Goal: Transaction & Acquisition: Purchase product/service

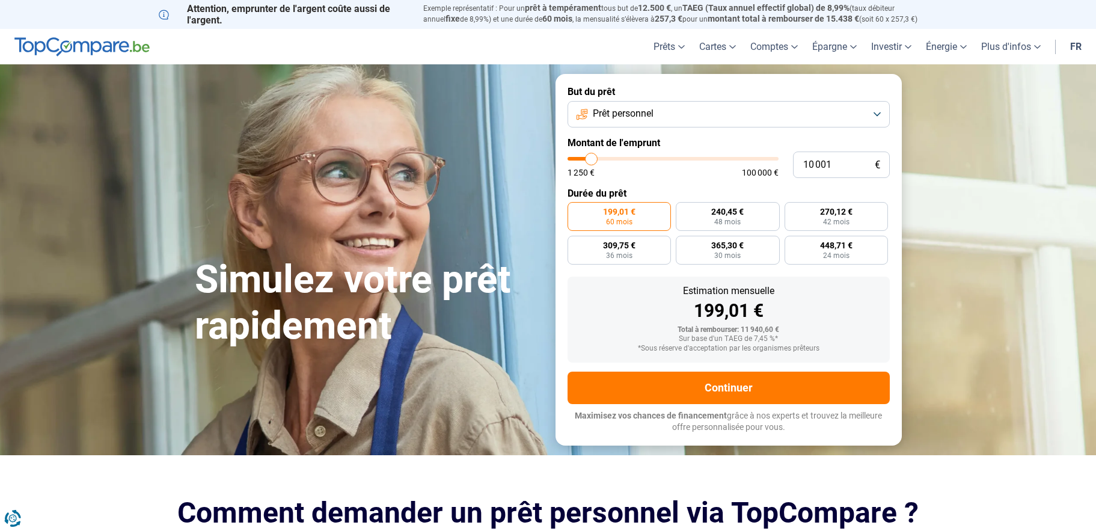
type input "12 000"
type input "12000"
type input "14 000"
type input "14000"
type input "17 000"
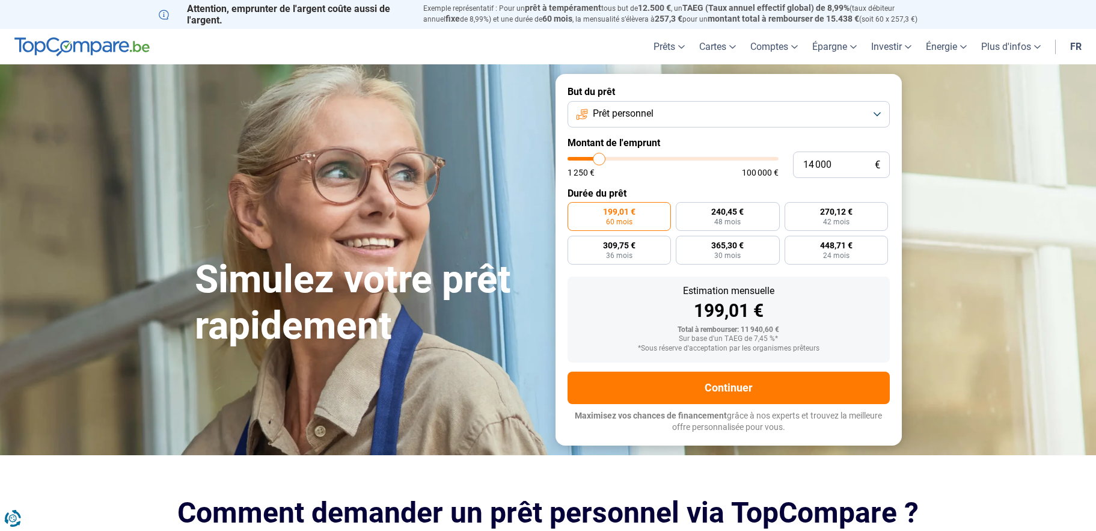
type input "17000"
type input "18 750"
type input "18750"
type input "20 250"
type input "20250"
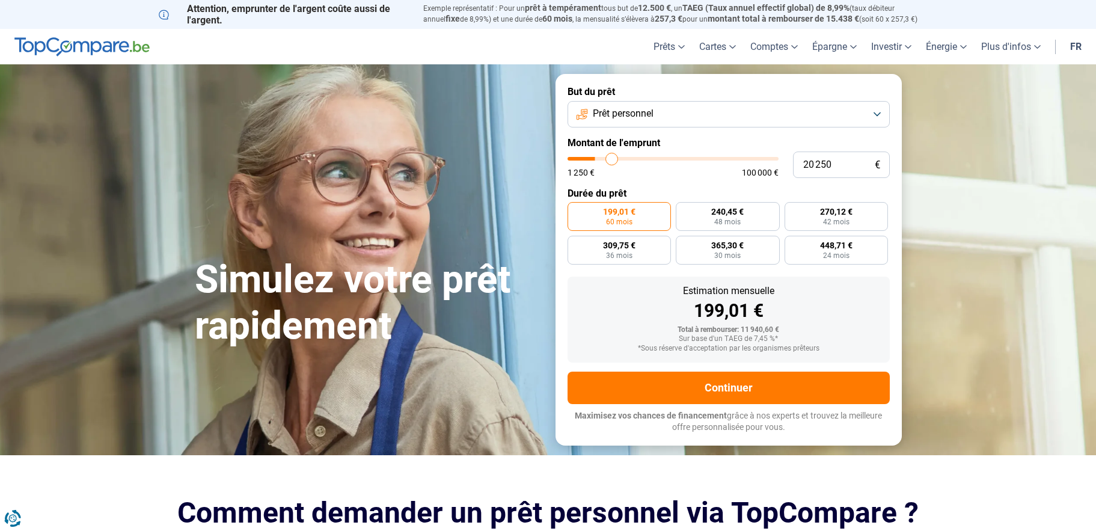
type input "20 500"
type input "20500"
type input "20 000"
type input "20000"
type input "19 250"
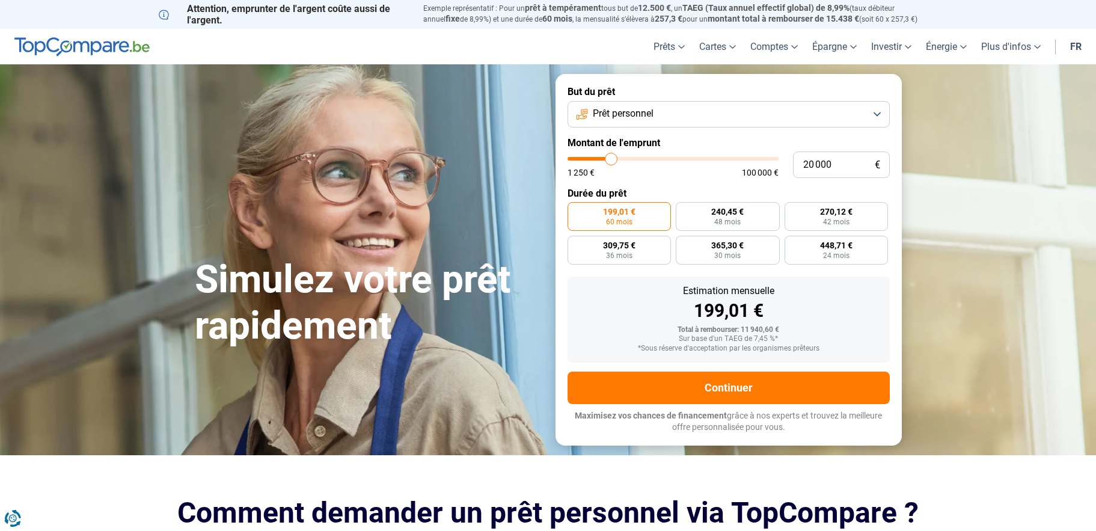
type input "19250"
type input "19 000"
type input "19000"
type input "18 750"
type input "18750"
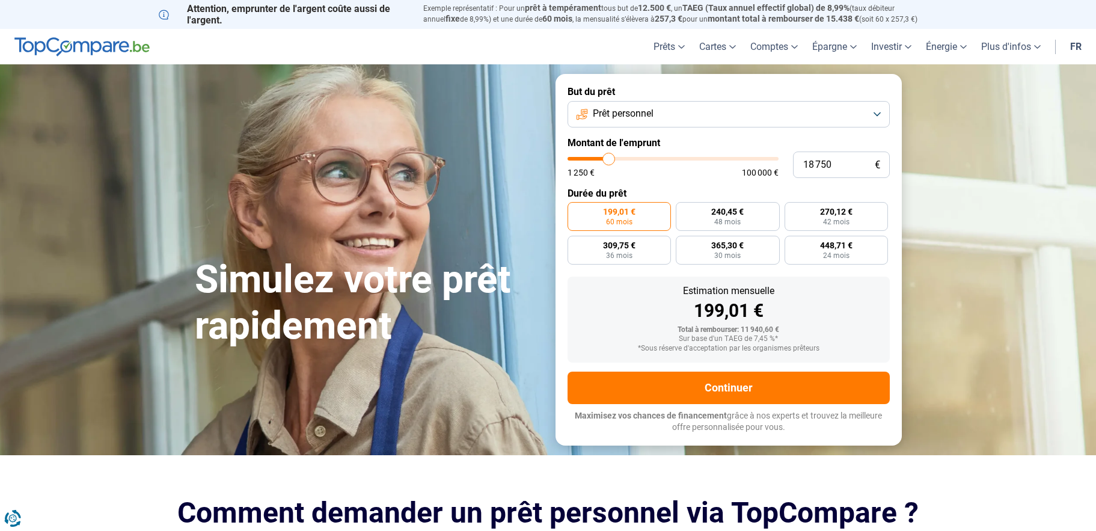
type input "18 000"
type input "18000"
type input "17 250"
type input "17250"
type input "17 000"
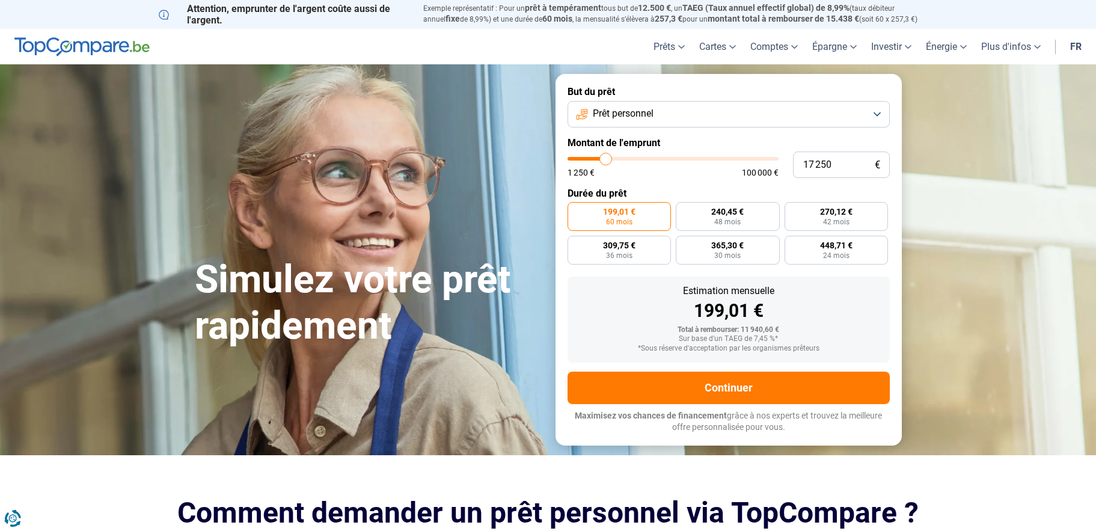
type input "17000"
type input "16 500"
type input "16500"
type input "16 000"
type input "16000"
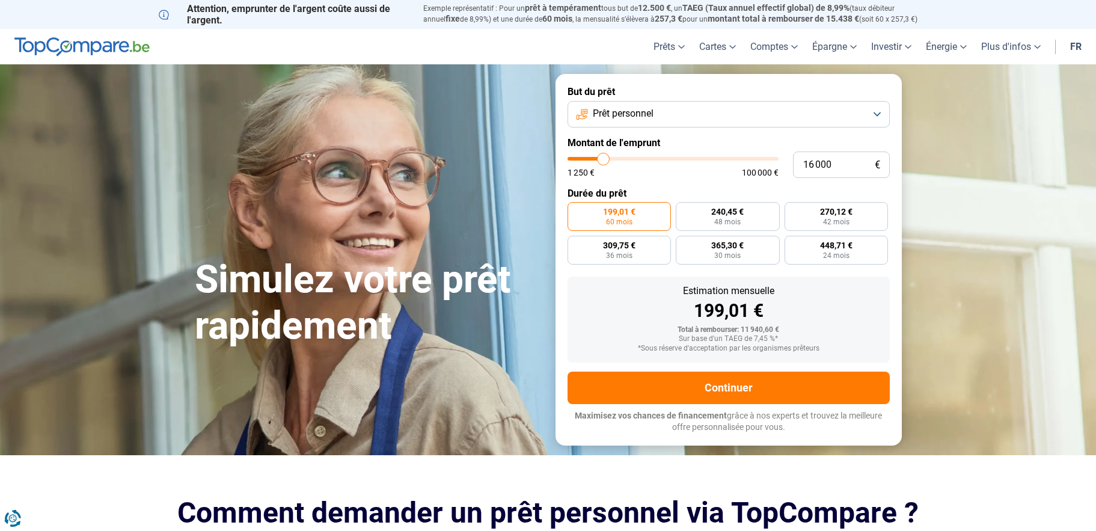
type input "15 750"
type input "15750"
type input "15 500"
type input "15500"
type input "14 750"
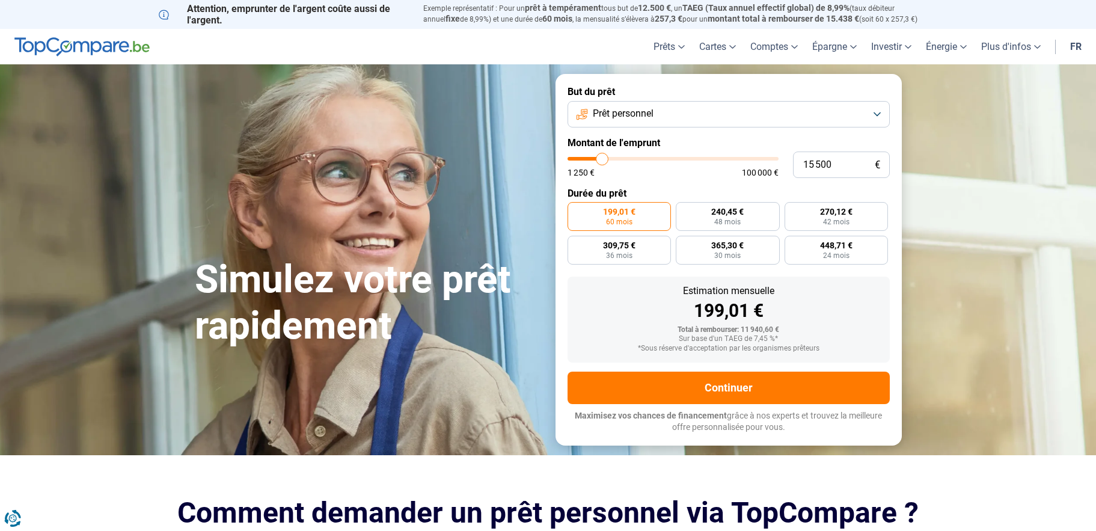
type input "14750"
type input "14 000"
type input "14000"
type input "13 500"
type input "13500"
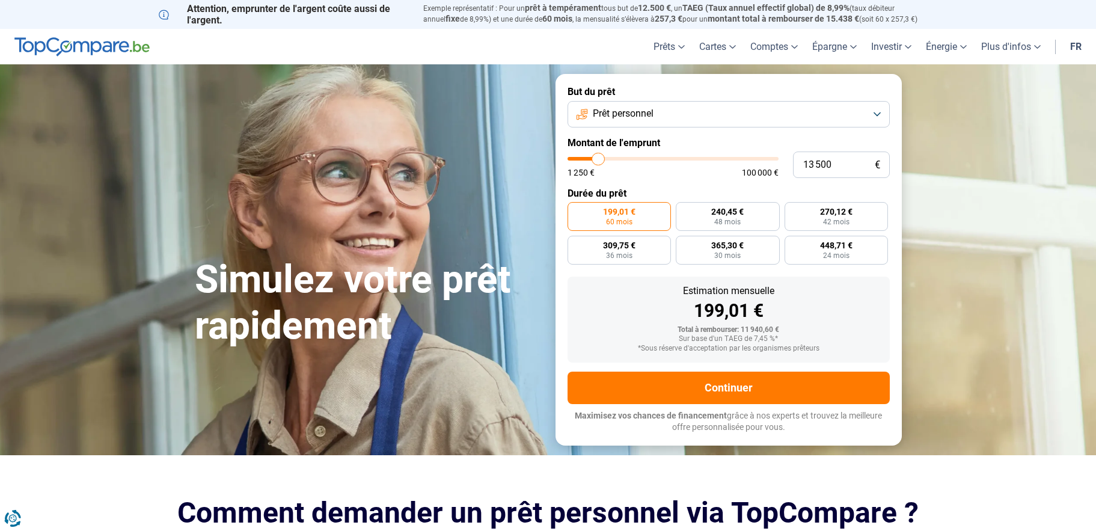
type input "12 500"
type input "12500"
type input "11 750"
type input "11750"
type input "11 250"
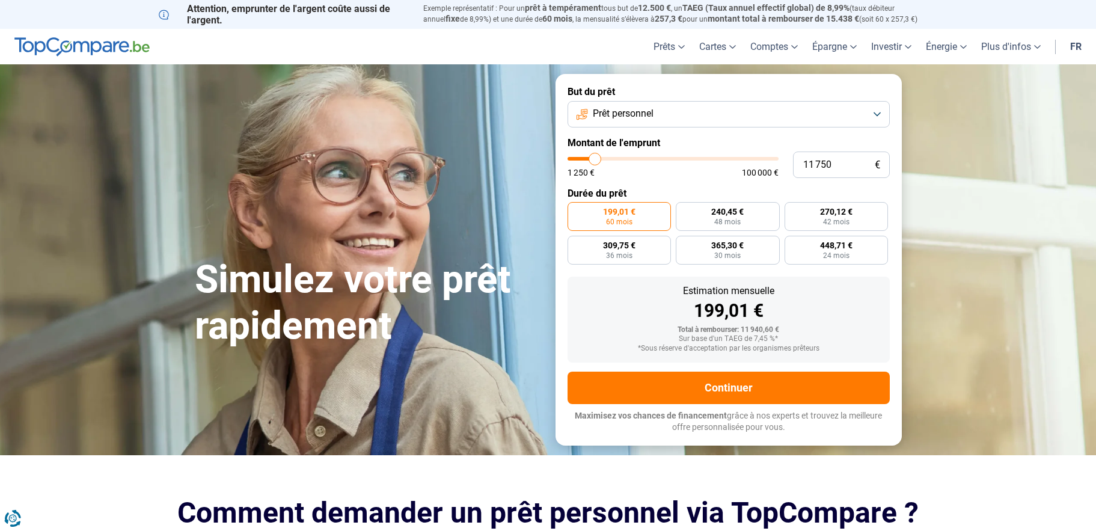
type input "11250"
type input "10 500"
type input "10500"
type input "10 250"
type input "10250"
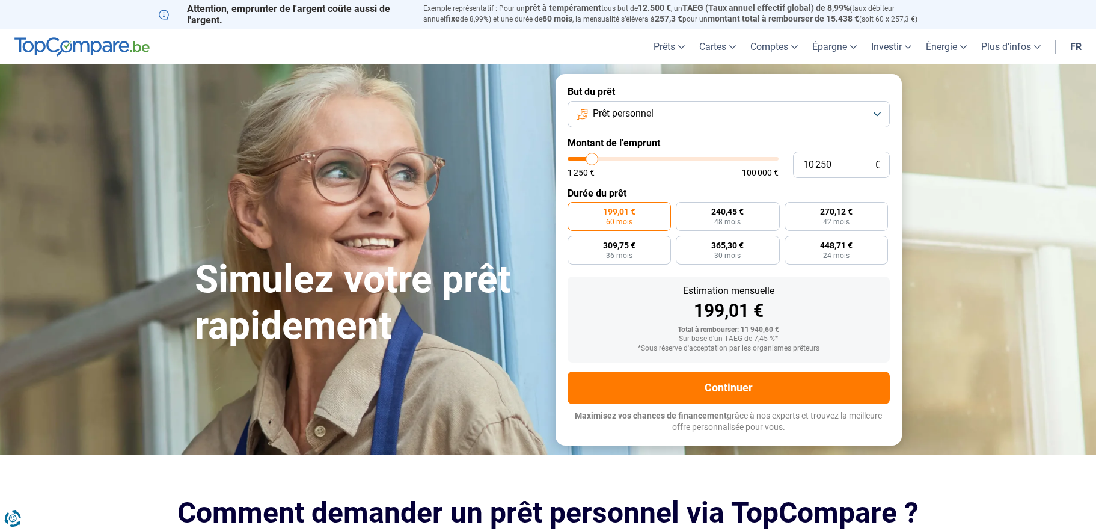
type input "10 000"
type input "10000"
type input "9 750"
type input "9750"
type input "9 000"
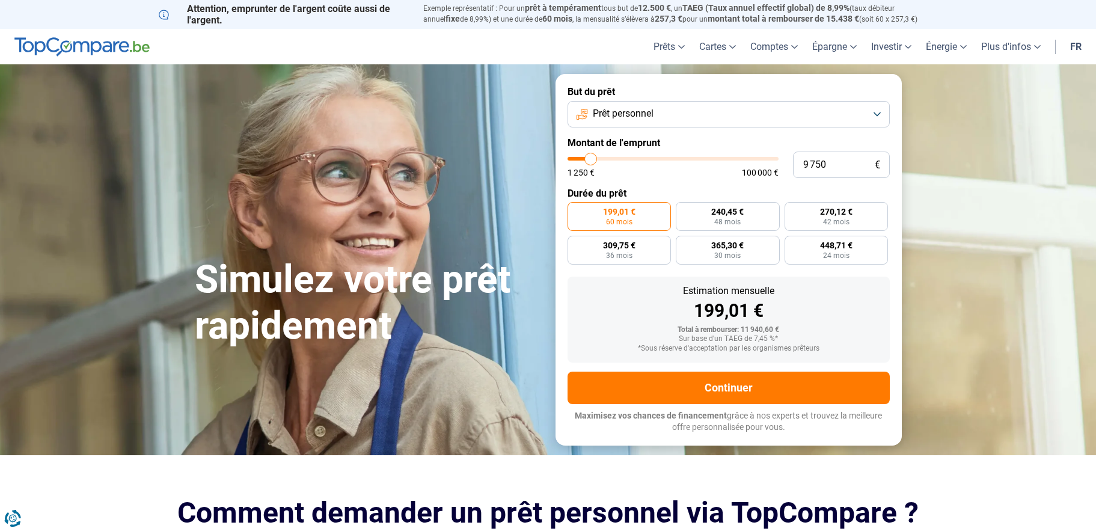
type input "9000"
type input "8 500"
type input "8500"
type input "8 250"
type input "8250"
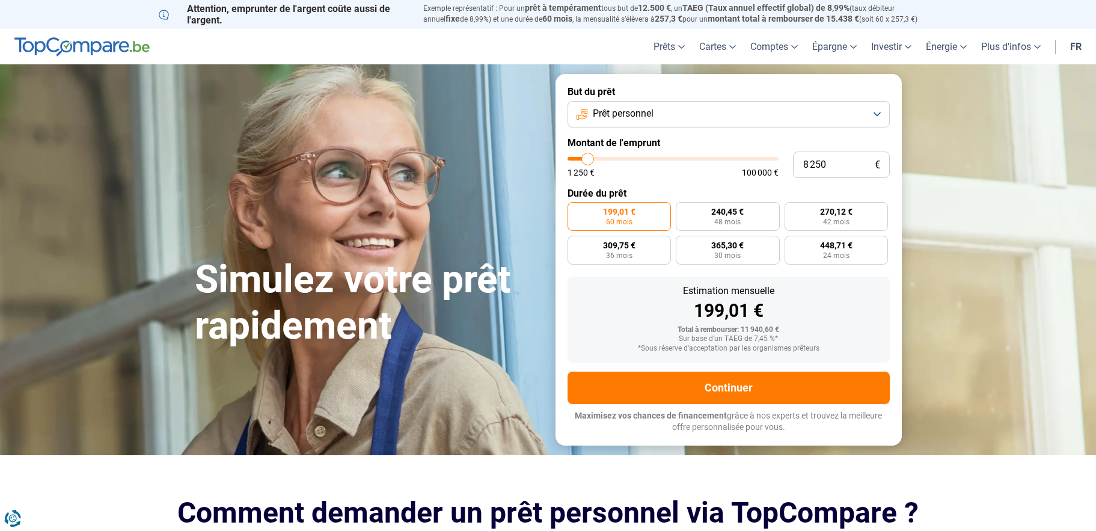
type input "8 000"
type input "8000"
type input "7 500"
type input "7500"
type input "7 250"
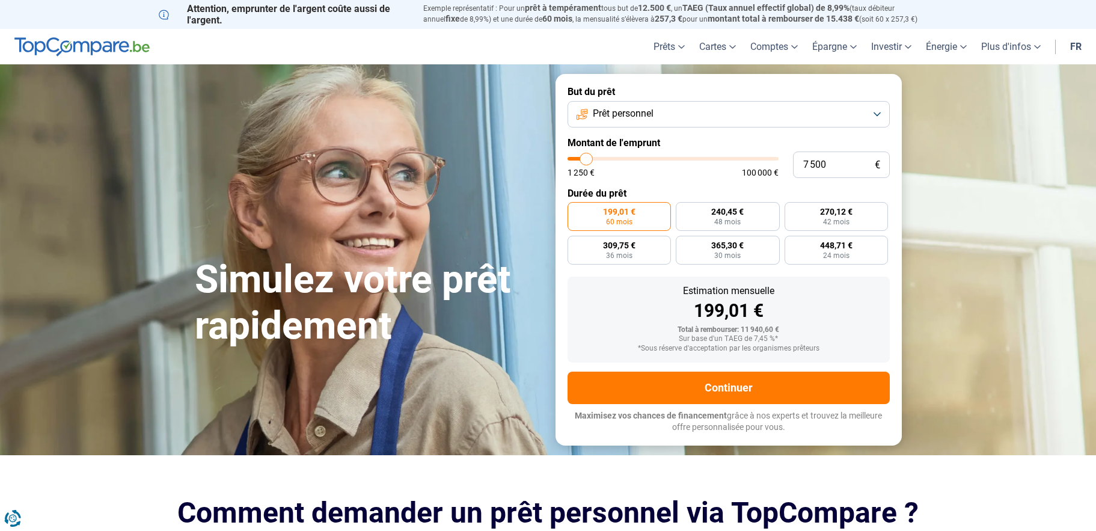
type input "7250"
type input "7 000"
type input "7000"
type input "6 750"
type input "6750"
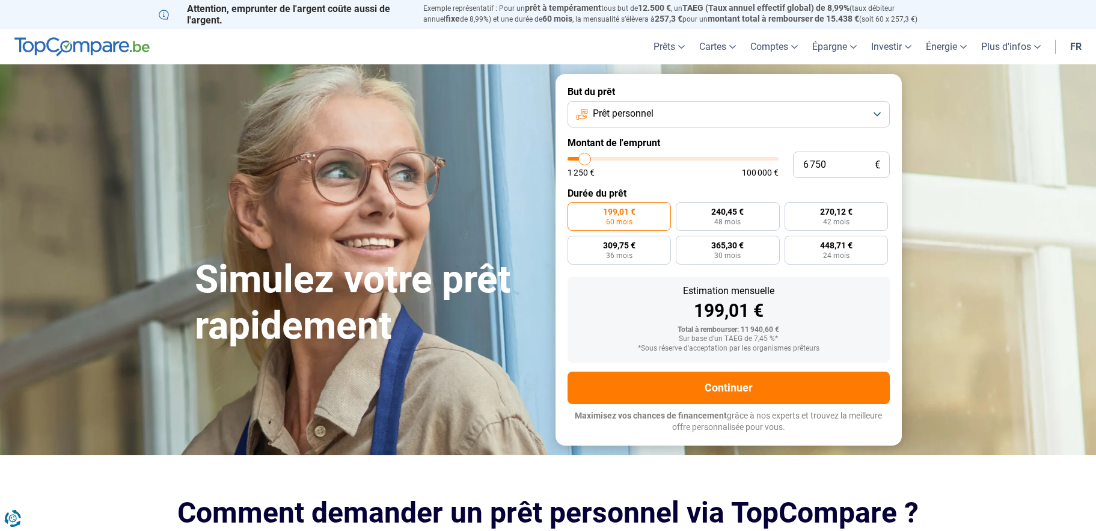
type input "6 500"
type input "6500"
type input "6 000"
type input "6000"
type input "5 750"
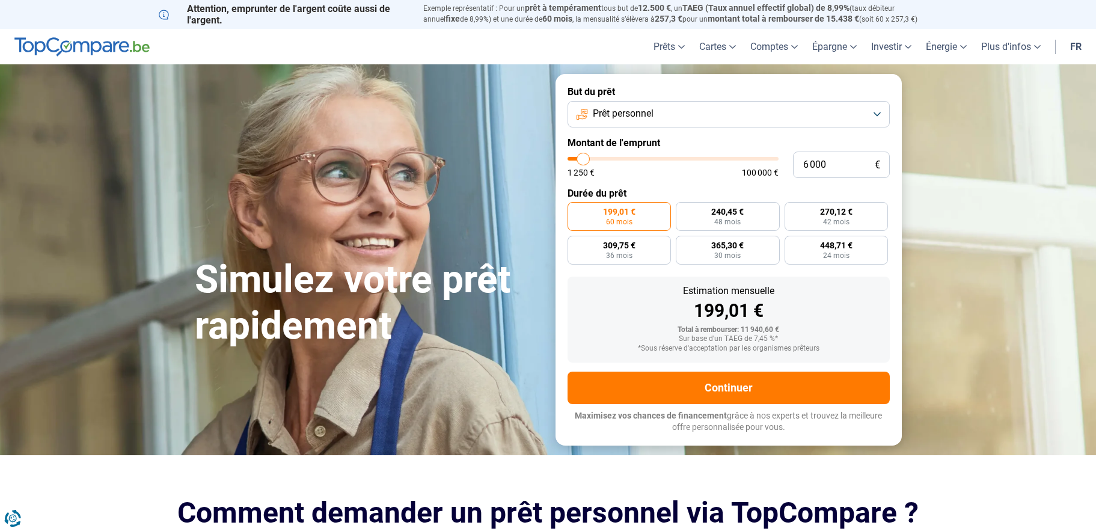
type input "5750"
type input "5 250"
type input "5250"
type input "5 000"
type input "5000"
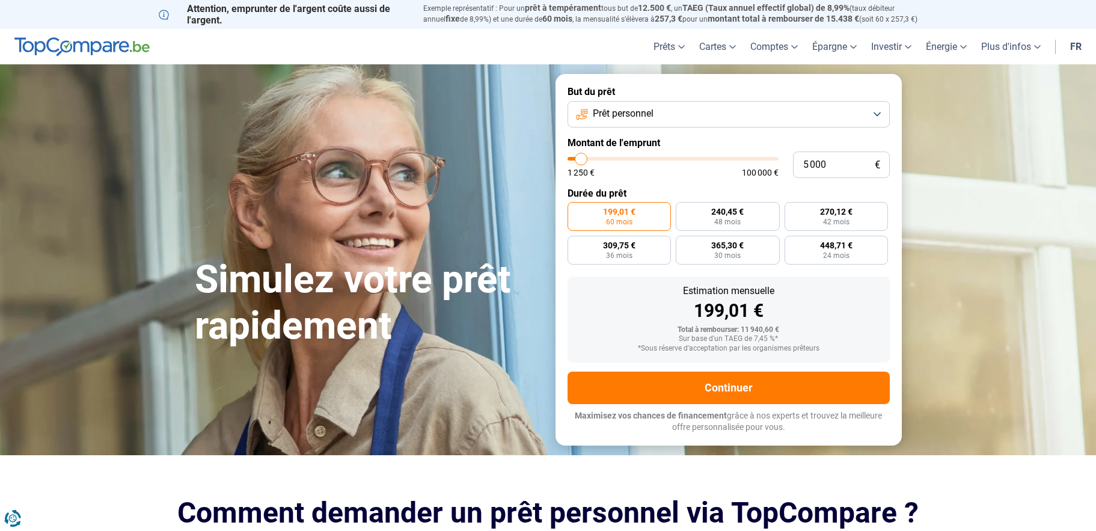
type input "4 500"
type input "4500"
type input "5 000"
type input "5000"
type input "5 250"
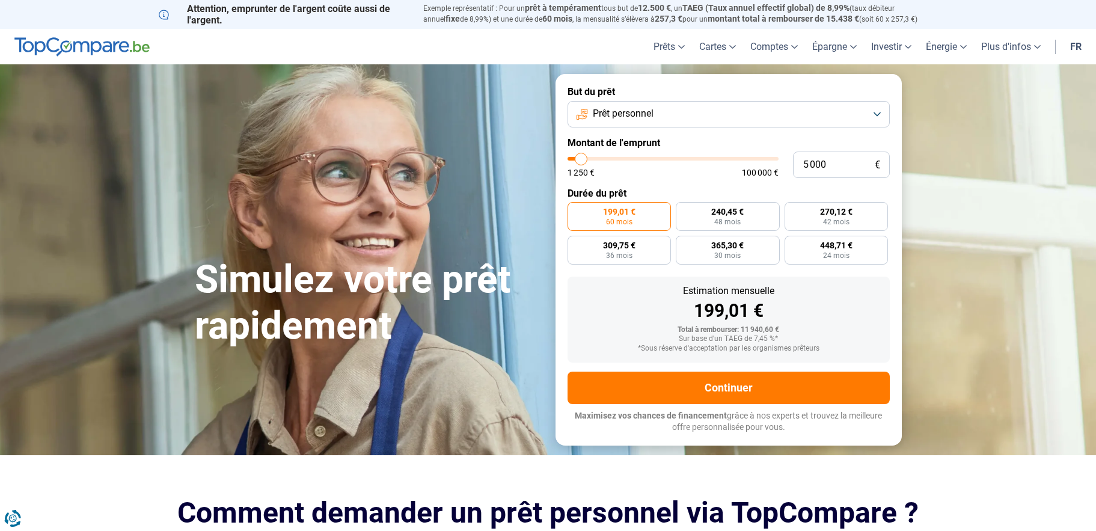
type input "5250"
type input "5 500"
type input "5500"
type input "5 750"
type input "5750"
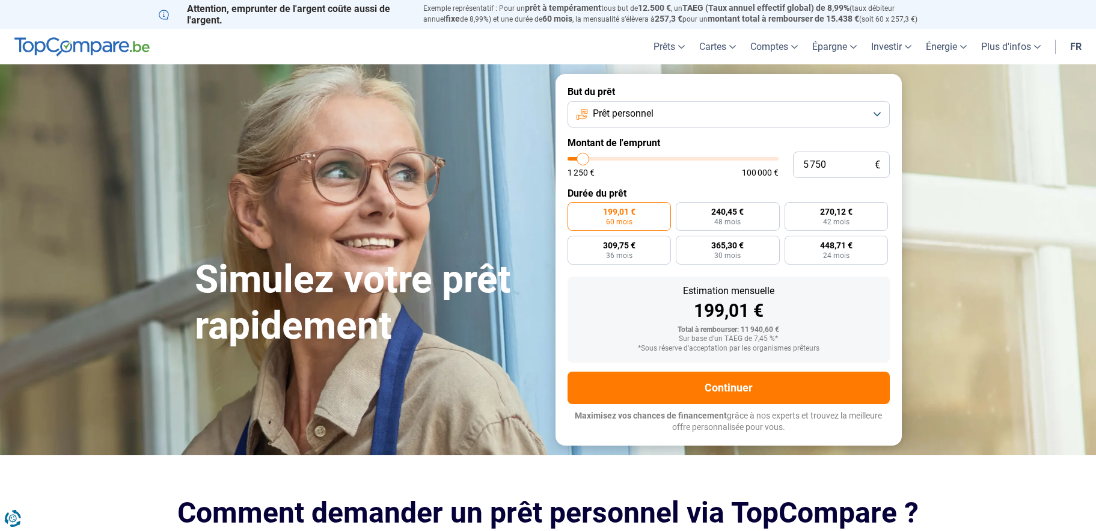
type input "6 000"
type input "6000"
type input "6 500"
type input "6500"
type input "6 750"
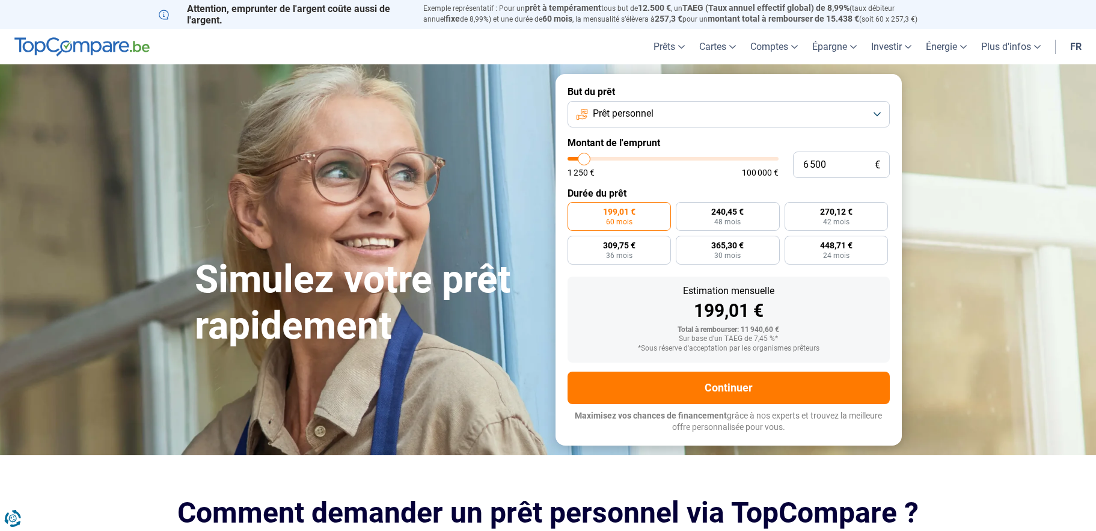
type input "6750"
type input "7 000"
type input "7000"
type input "7 250"
type input "7250"
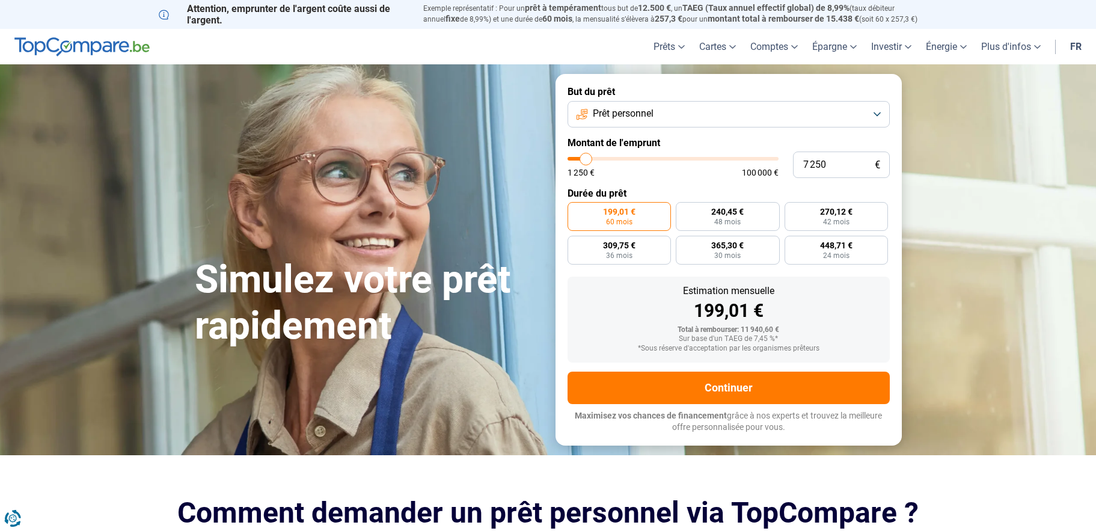
type input "7 500"
type input "7500"
type input "8 000"
type input "8000"
type input "8 250"
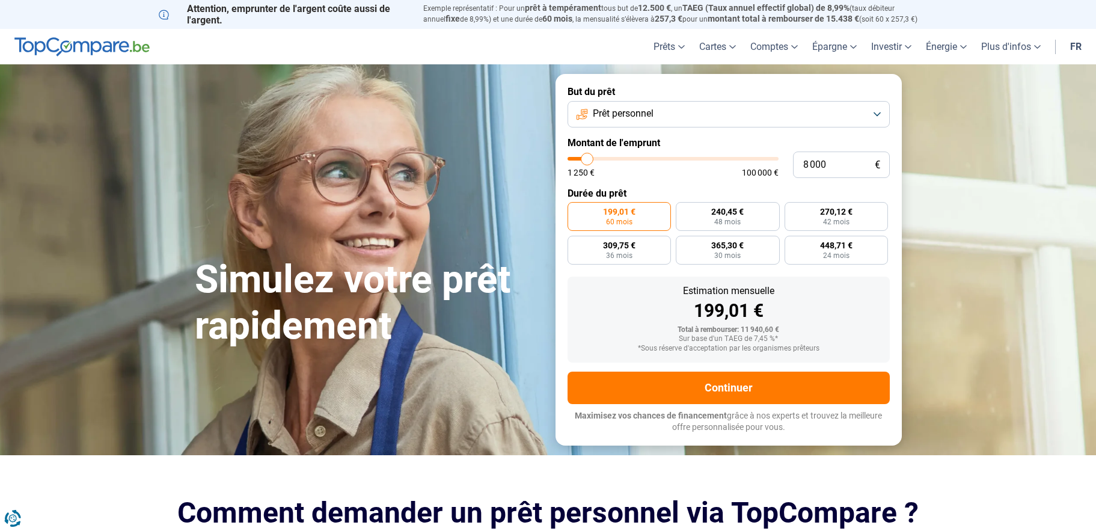
type input "8250"
type input "8 000"
type input "8000"
type input "7 500"
type input "7500"
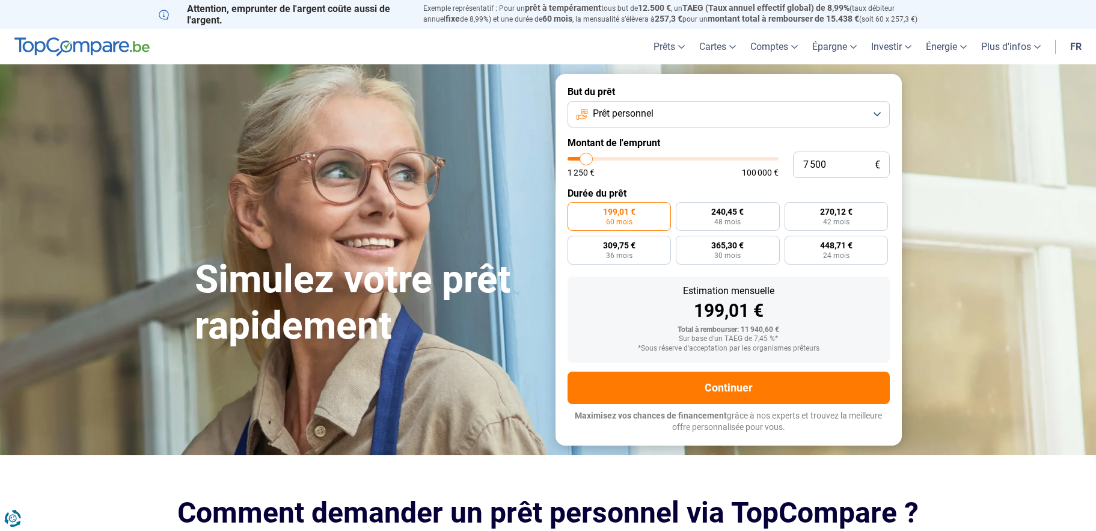
type input "7 250"
type input "7250"
type input "7 000"
type input "7000"
type input "7 250"
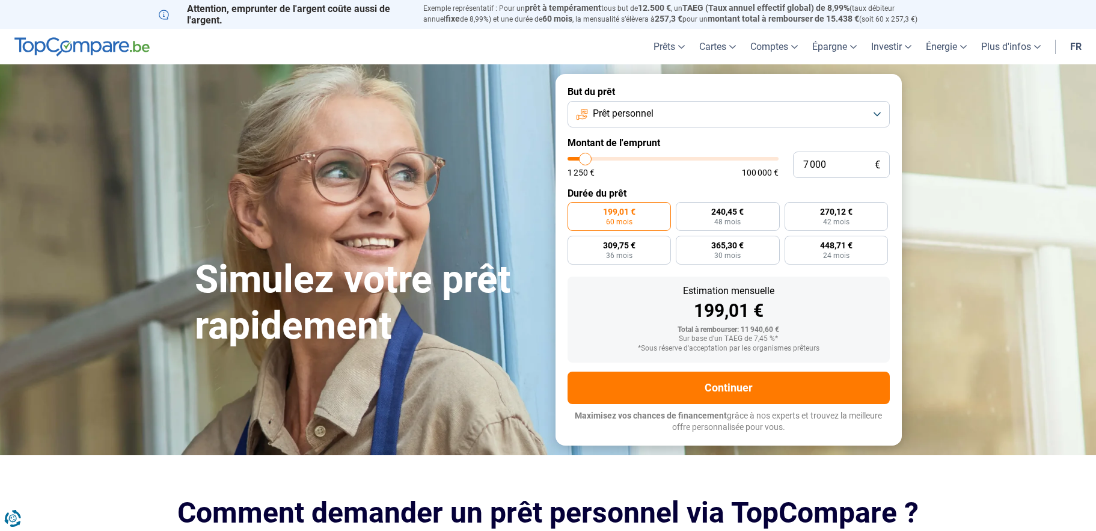
type input "7250"
type input "7 500"
drag, startPoint x: 594, startPoint y: 159, endPoint x: 587, endPoint y: 159, distance: 7.2
type input "7500"
click at [587, 159] on input "range" at bounding box center [673, 159] width 211 height 4
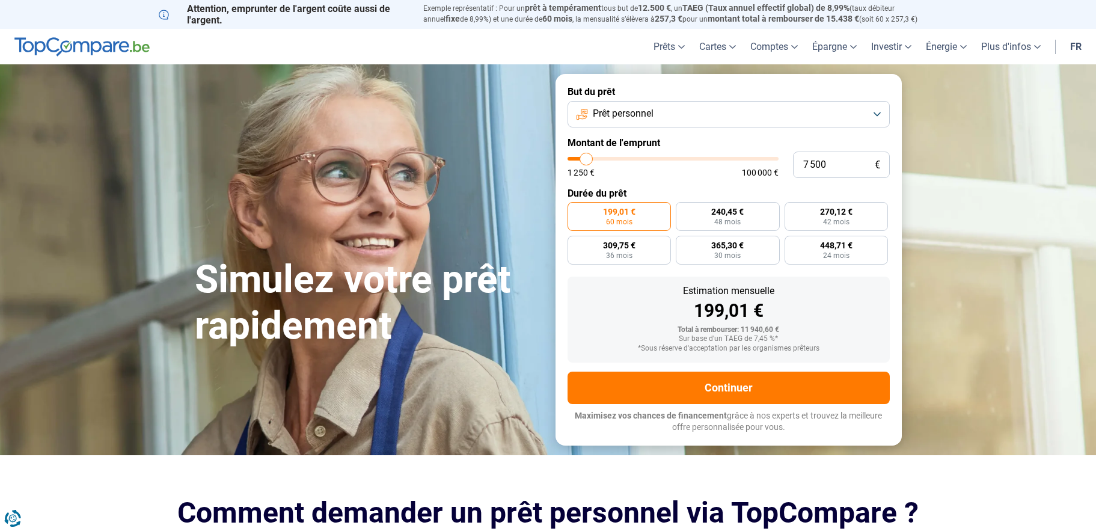
radio input "true"
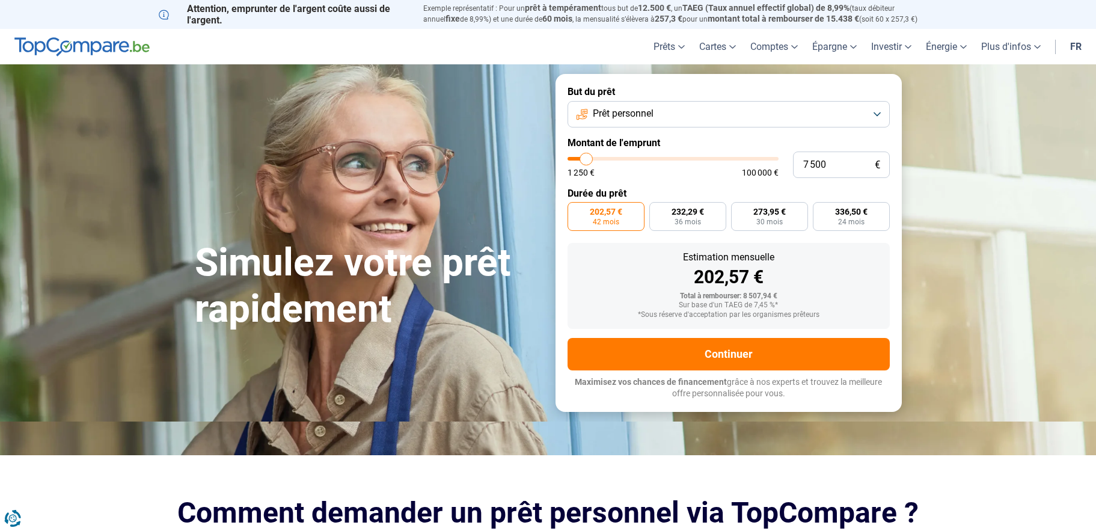
type input "8 250"
type input "8250"
type input "8 000"
type input "8000"
type input "7 500"
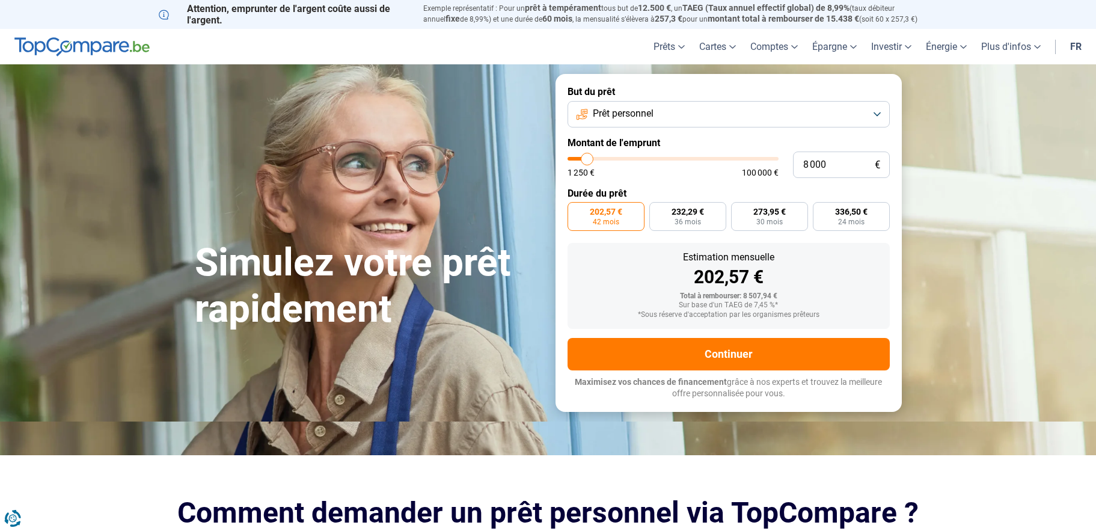
type input "7500"
type input "7 250"
type input "7250"
click at [586, 161] on input "range" at bounding box center [673, 159] width 211 height 4
type input "7 000"
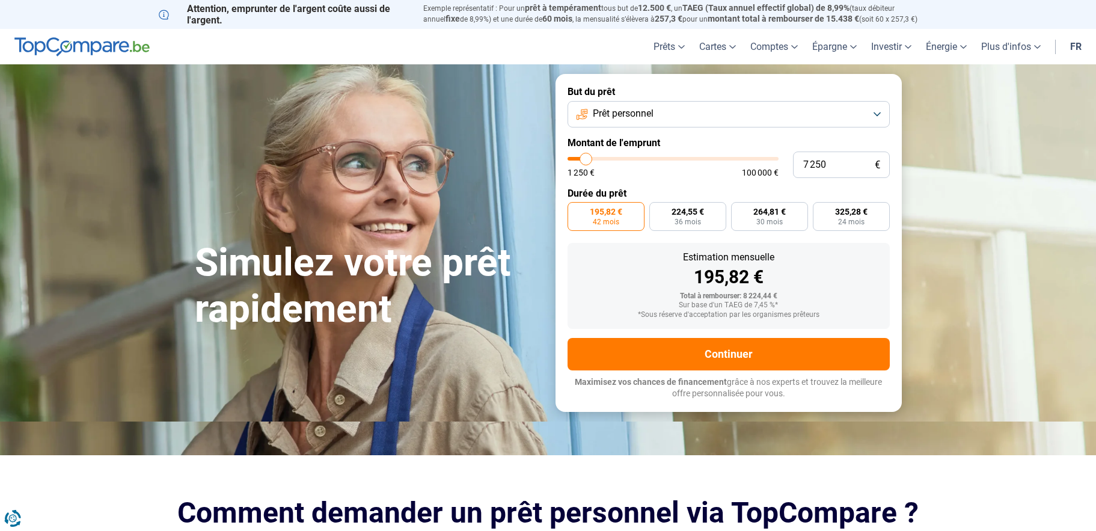
type input "7000"
type input "6 750"
type input "6750"
type input "7 000"
type input "7000"
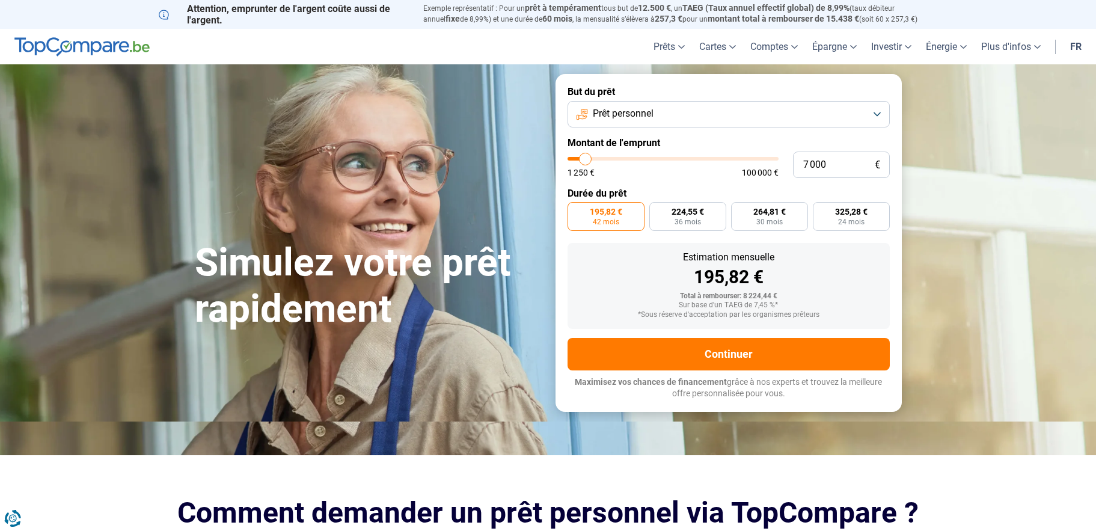
type input "7 250"
type input "7250"
type input "7 000"
type input "7000"
click at [586, 161] on input "range" at bounding box center [673, 159] width 211 height 4
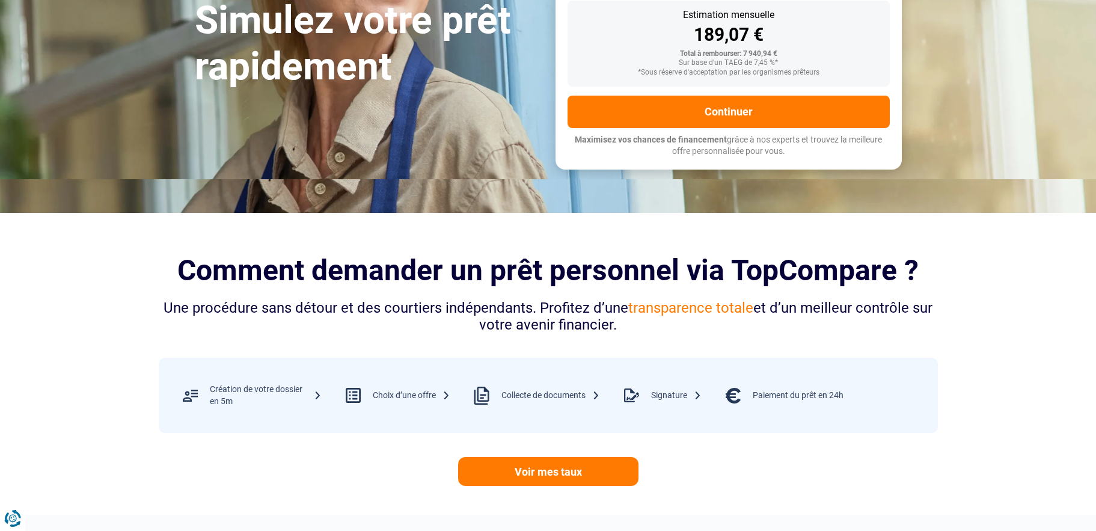
scroll to position [241, 0]
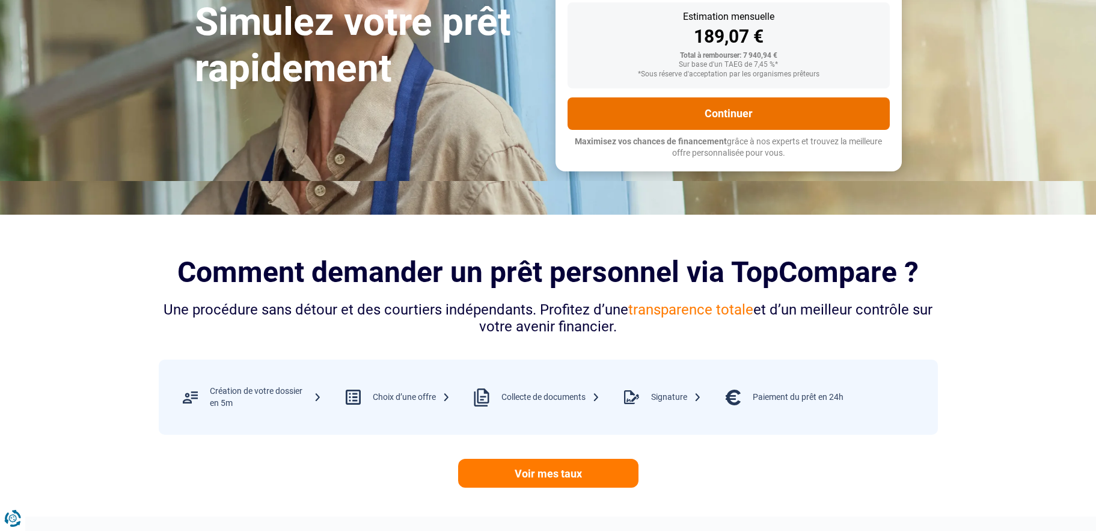
click at [738, 99] on button "Continuer" at bounding box center [729, 113] width 322 height 32
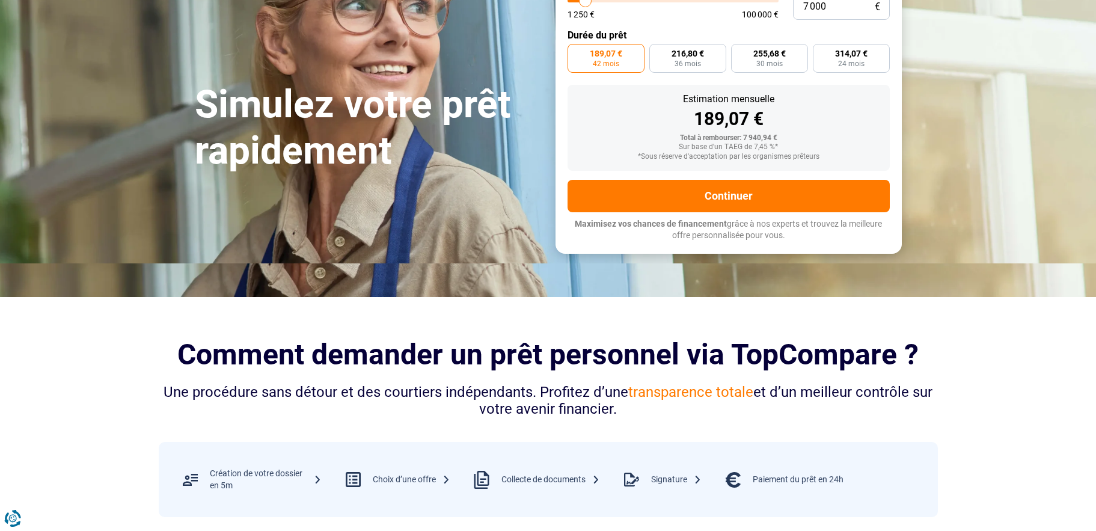
scroll to position [0, 0]
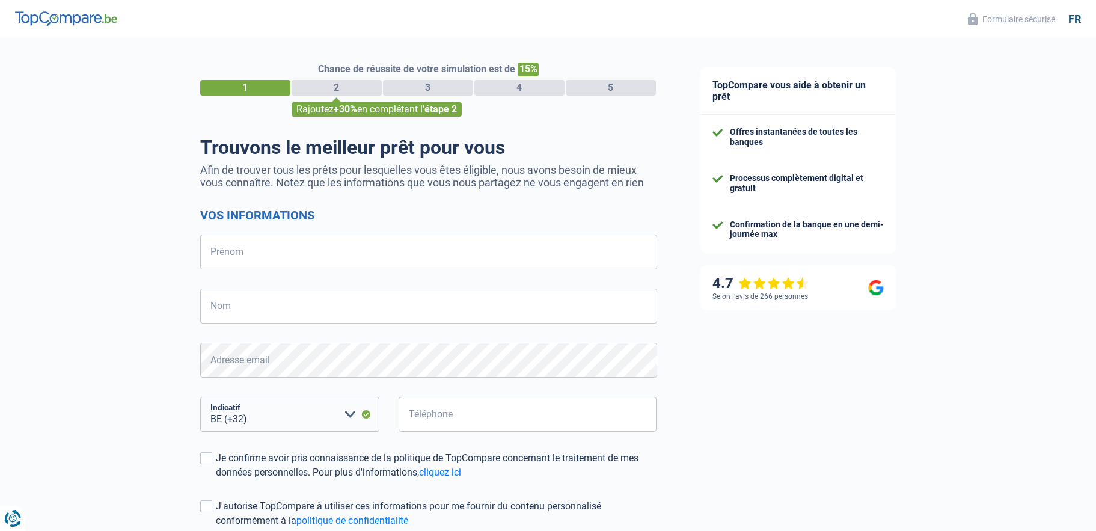
select select "32"
